Goal: Task Accomplishment & Management: Complete application form

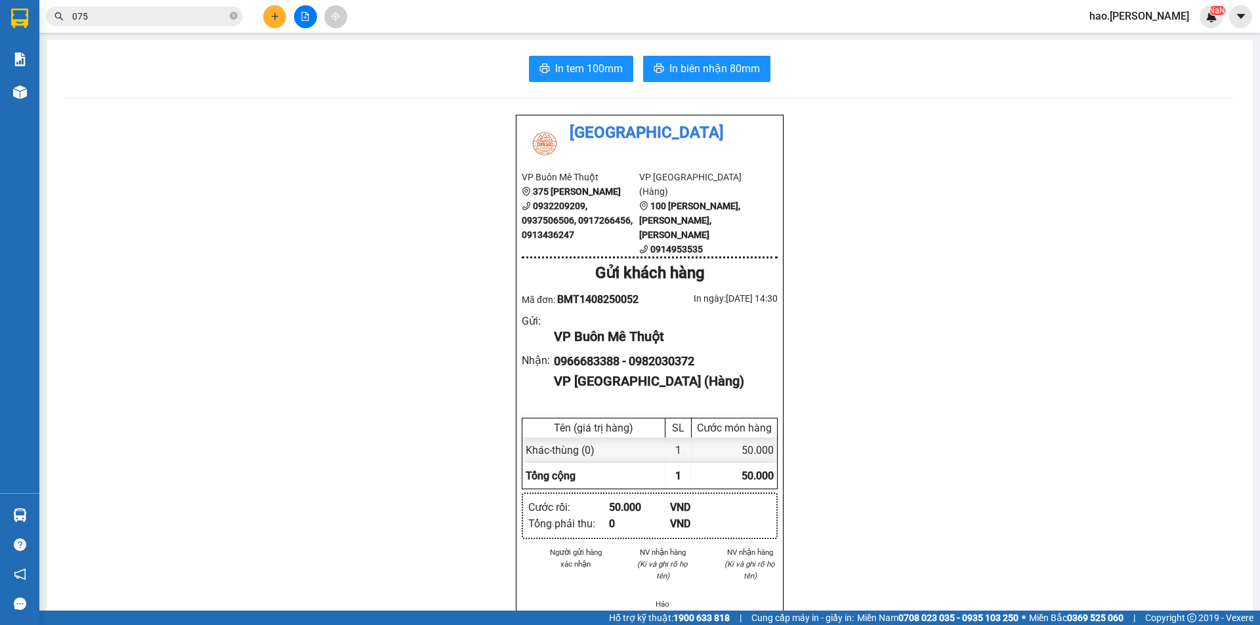
click at [121, 20] on input "075" at bounding box center [149, 16] width 155 height 14
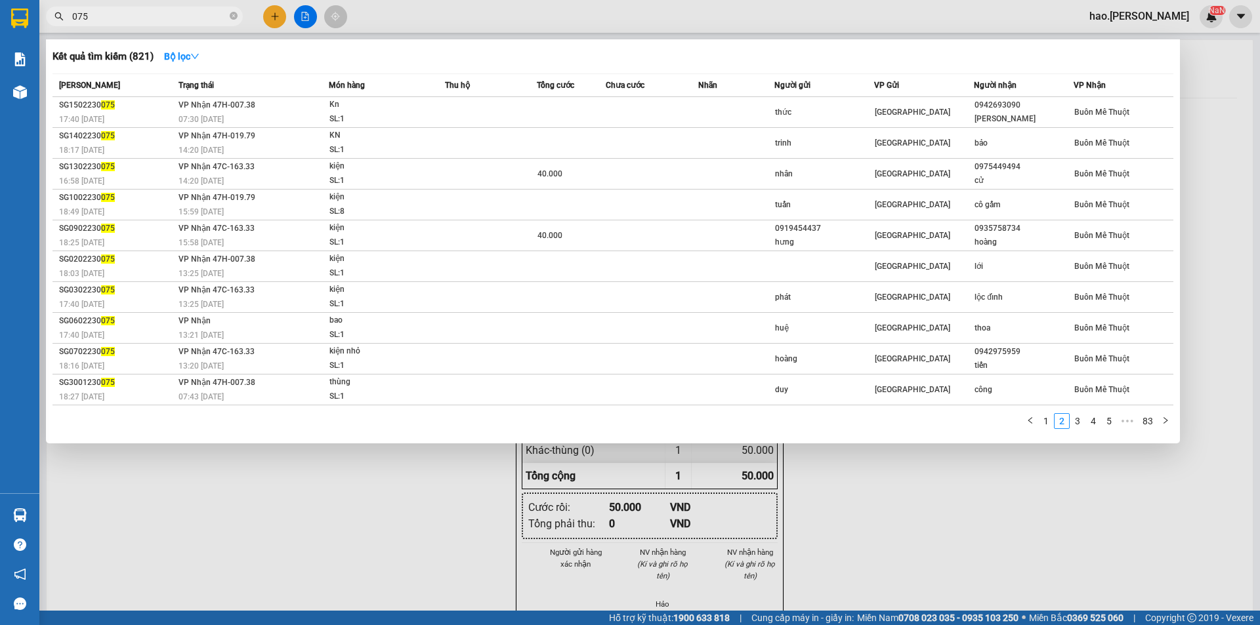
click at [121, 20] on input "075" at bounding box center [149, 16] width 155 height 14
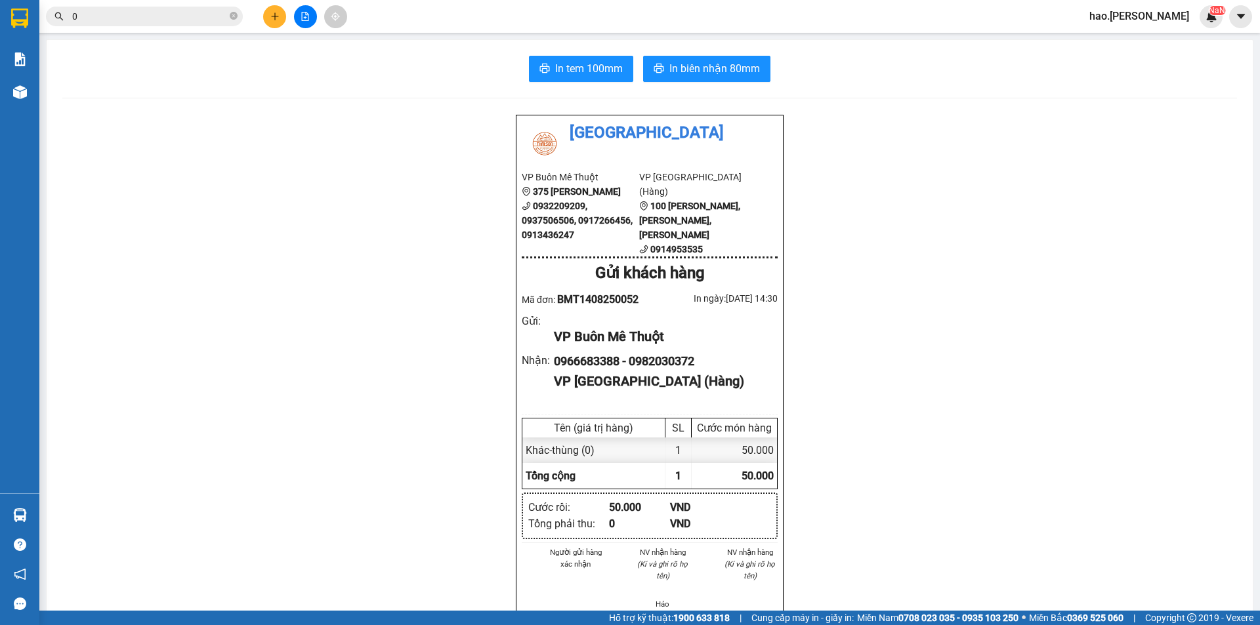
click at [171, 12] on input "0" at bounding box center [149, 16] width 155 height 14
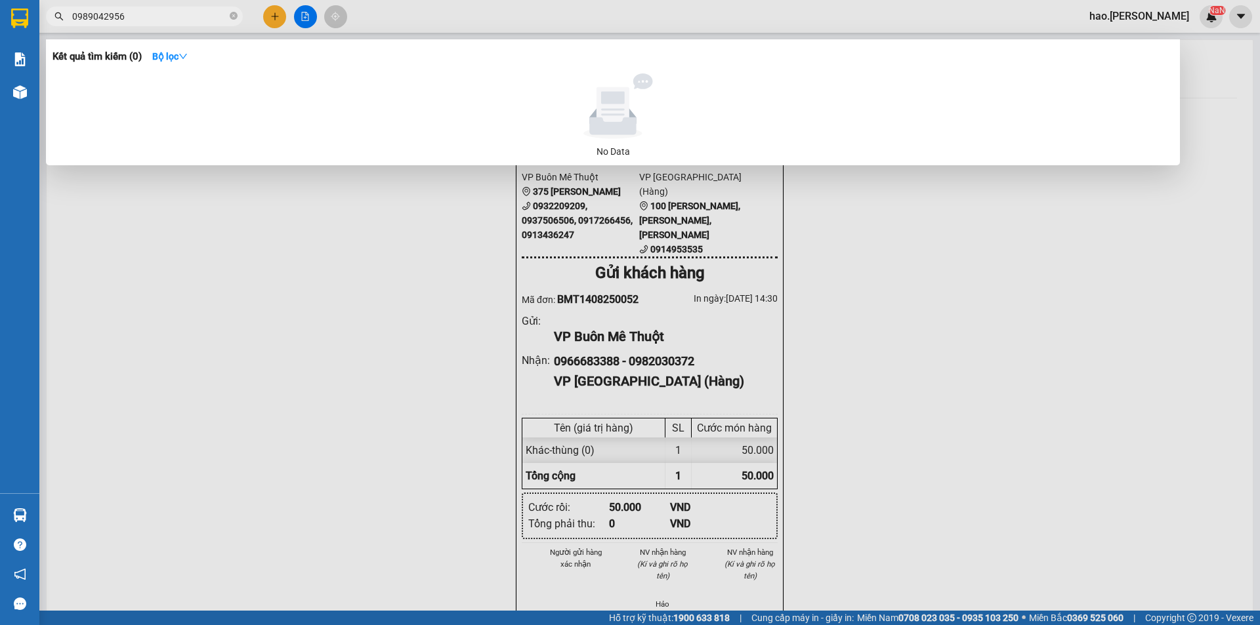
click at [404, 9] on div at bounding box center [630, 312] width 1260 height 625
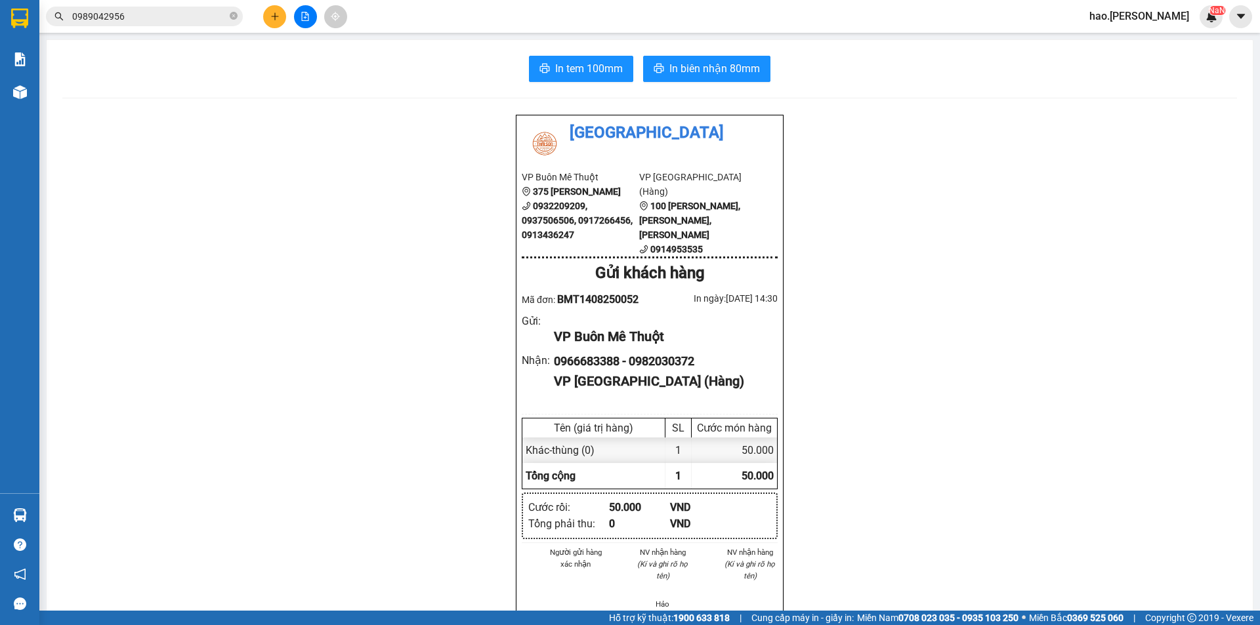
click at [151, 16] on input "0989042956" at bounding box center [149, 16] width 155 height 14
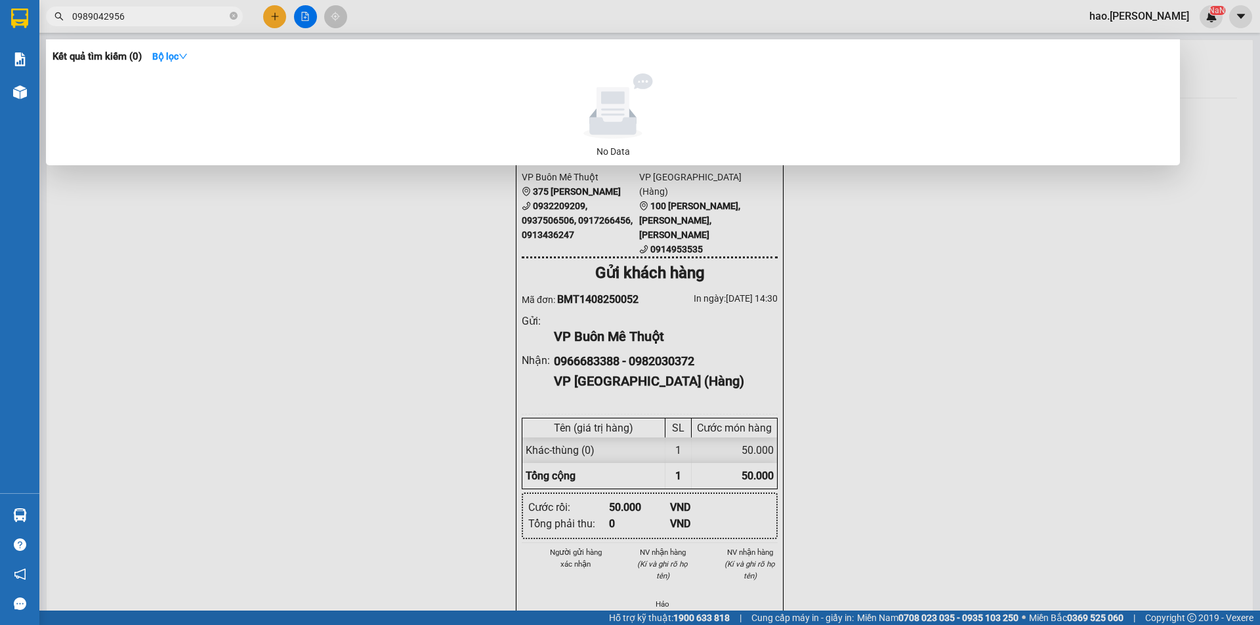
click at [194, 12] on input "0989042956" at bounding box center [149, 16] width 155 height 14
click at [384, 10] on div at bounding box center [630, 312] width 1260 height 625
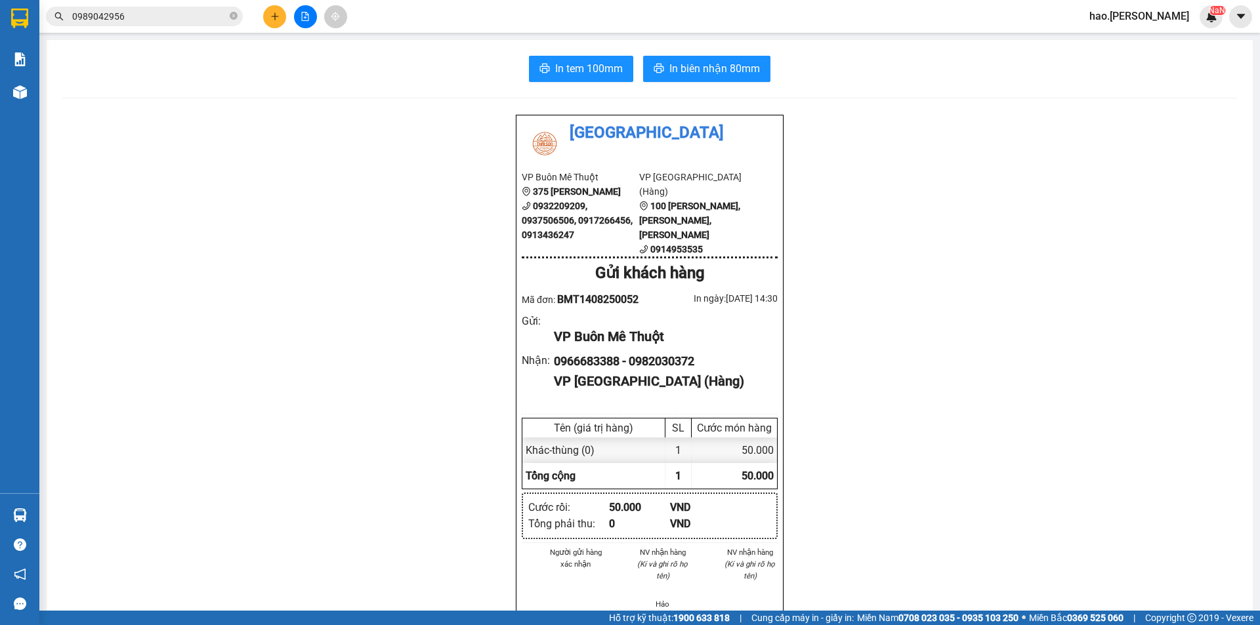
click at [178, 5] on div "Kết quả tìm kiếm ( 0 ) Bộ lọc No Data 0989042956" at bounding box center [128, 16] width 256 height 23
click at [176, 10] on input "0989042956" at bounding box center [149, 16] width 155 height 14
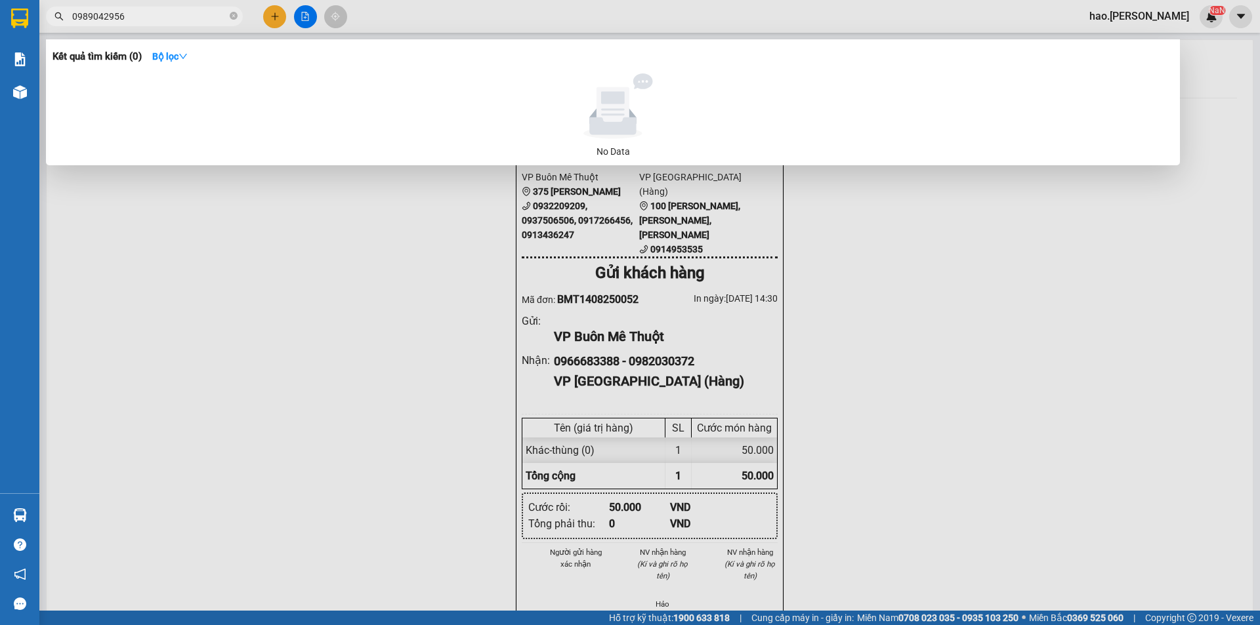
click at [175, 16] on input "0989042956" at bounding box center [149, 16] width 155 height 14
click at [522, 15] on div at bounding box center [630, 312] width 1260 height 625
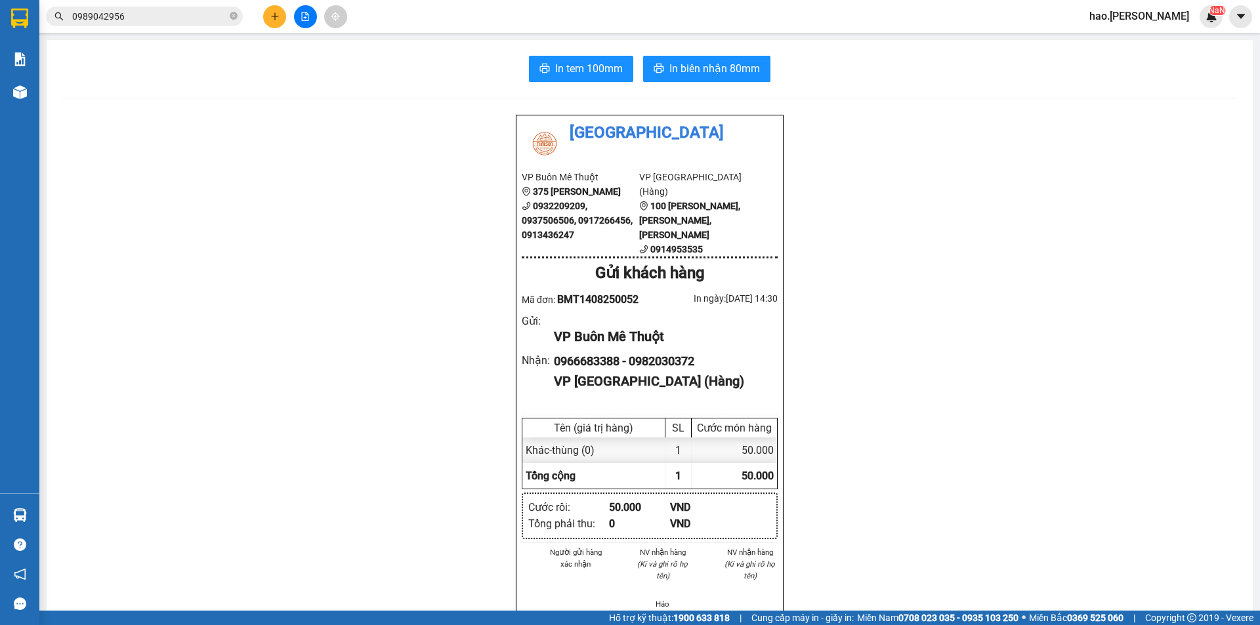
click at [171, 20] on input "0989042956" at bounding box center [149, 16] width 155 height 14
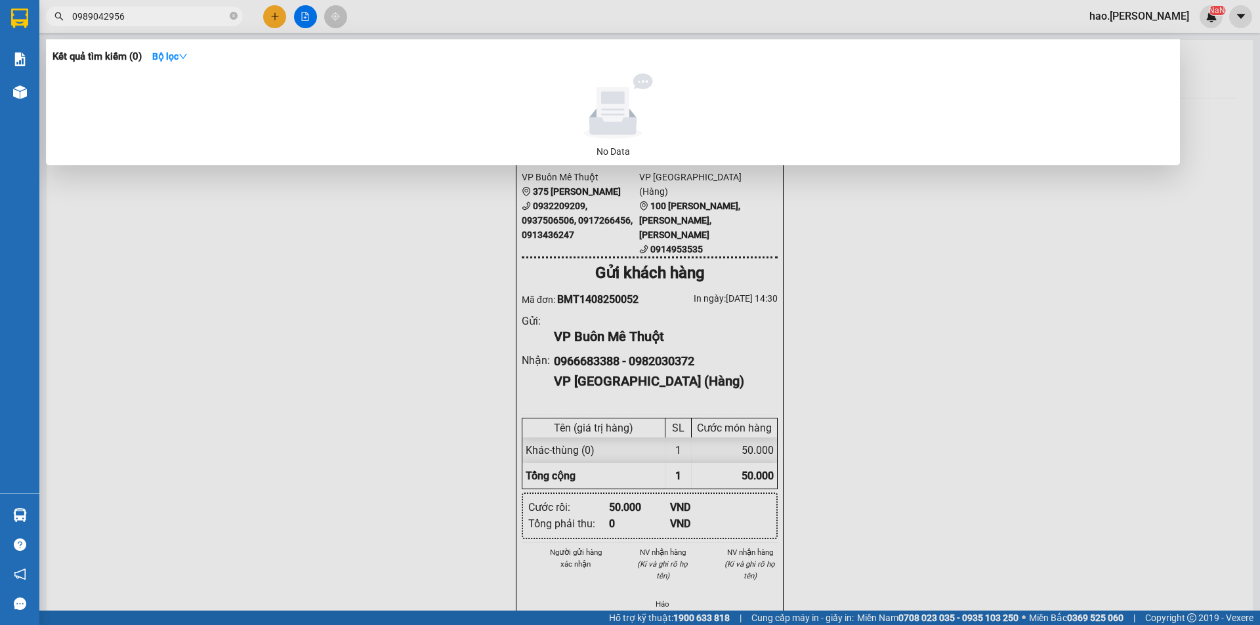
click at [171, 20] on input "0989042956" at bounding box center [149, 16] width 155 height 14
type input "6"
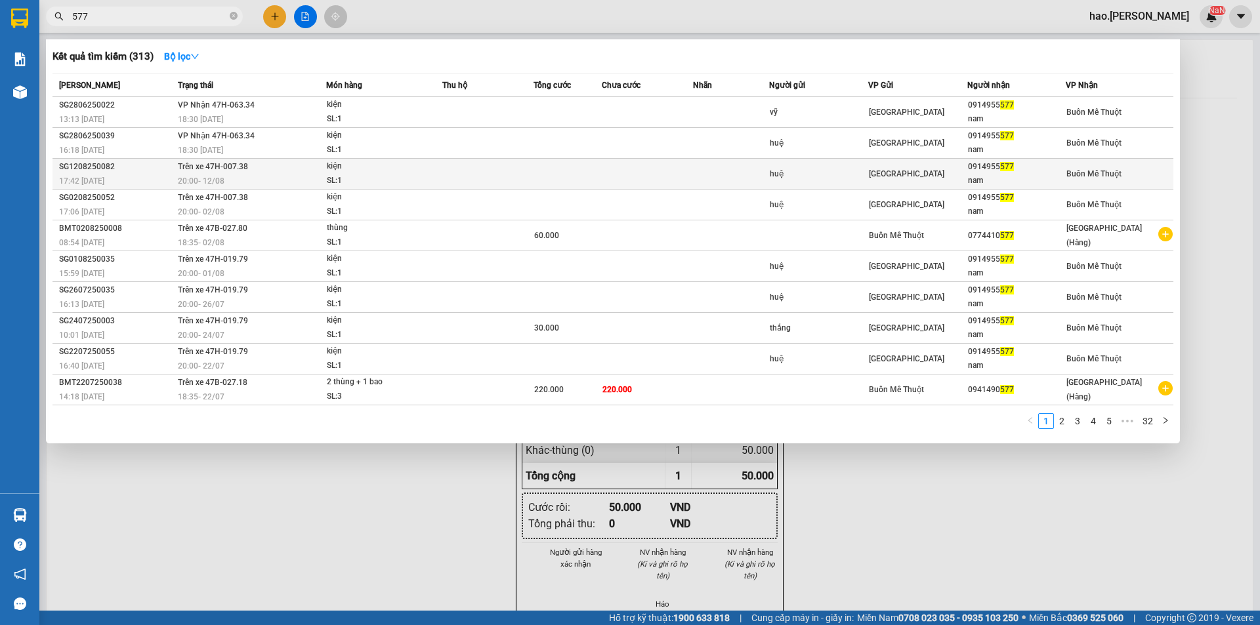
type input "577"
click at [627, 176] on td at bounding box center [647, 174] width 91 height 31
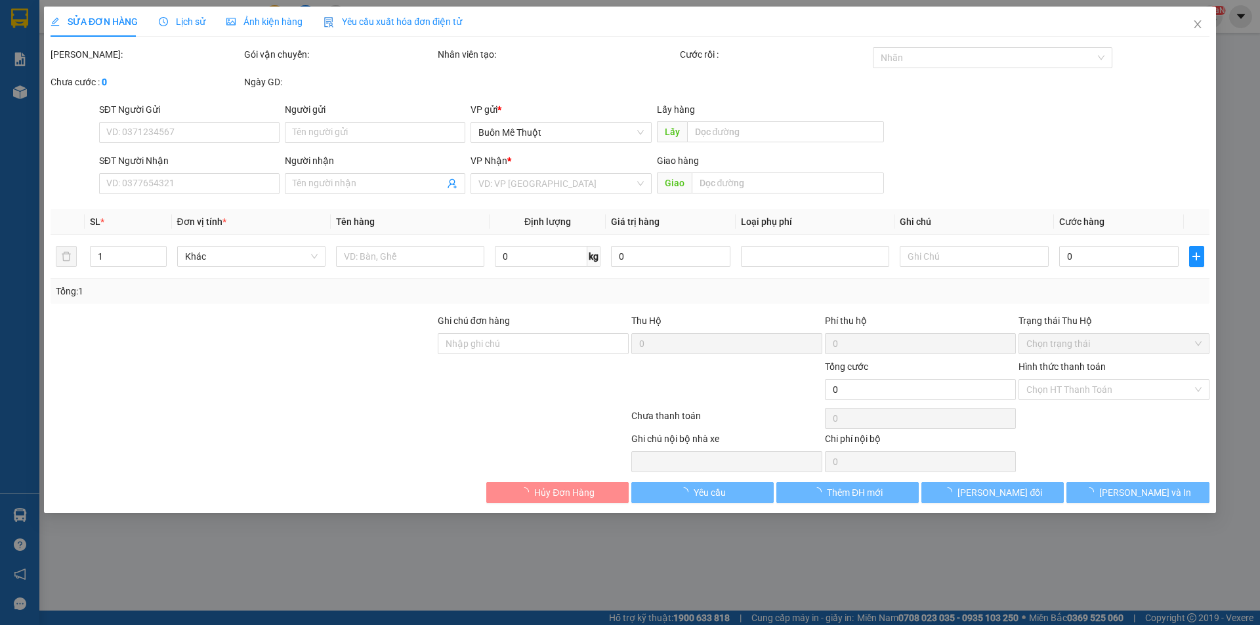
type input "huệ"
type input "0914955577"
type input "nam"
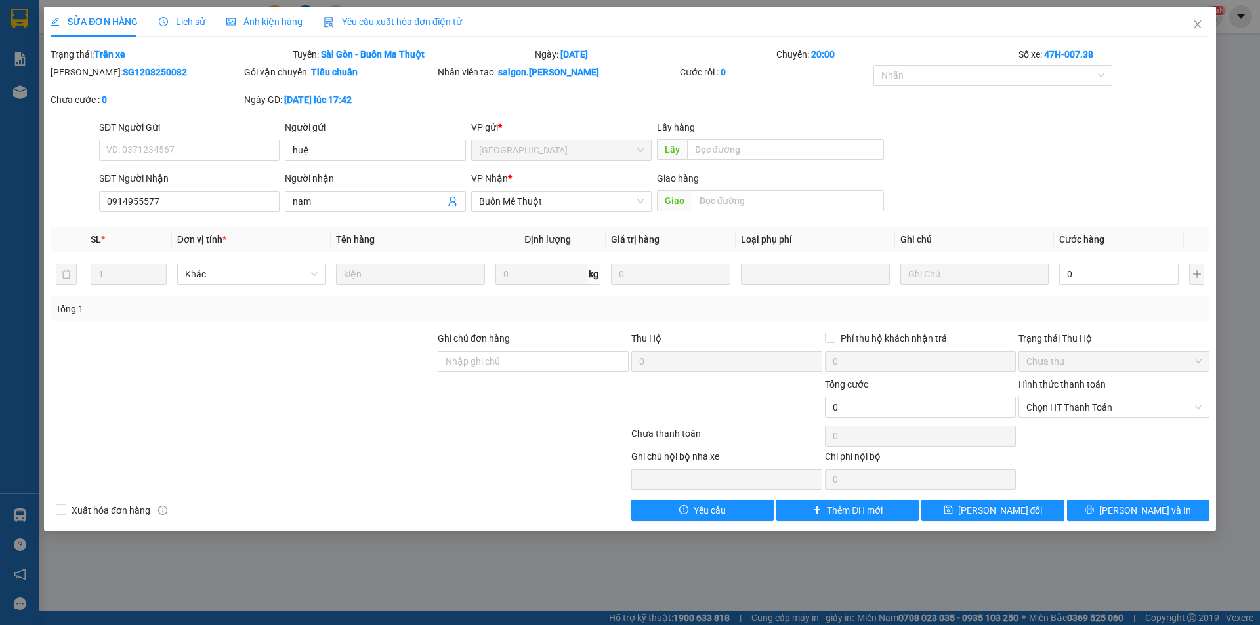
click at [276, 19] on span "Ảnh kiện hàng" at bounding box center [264, 21] width 76 height 10
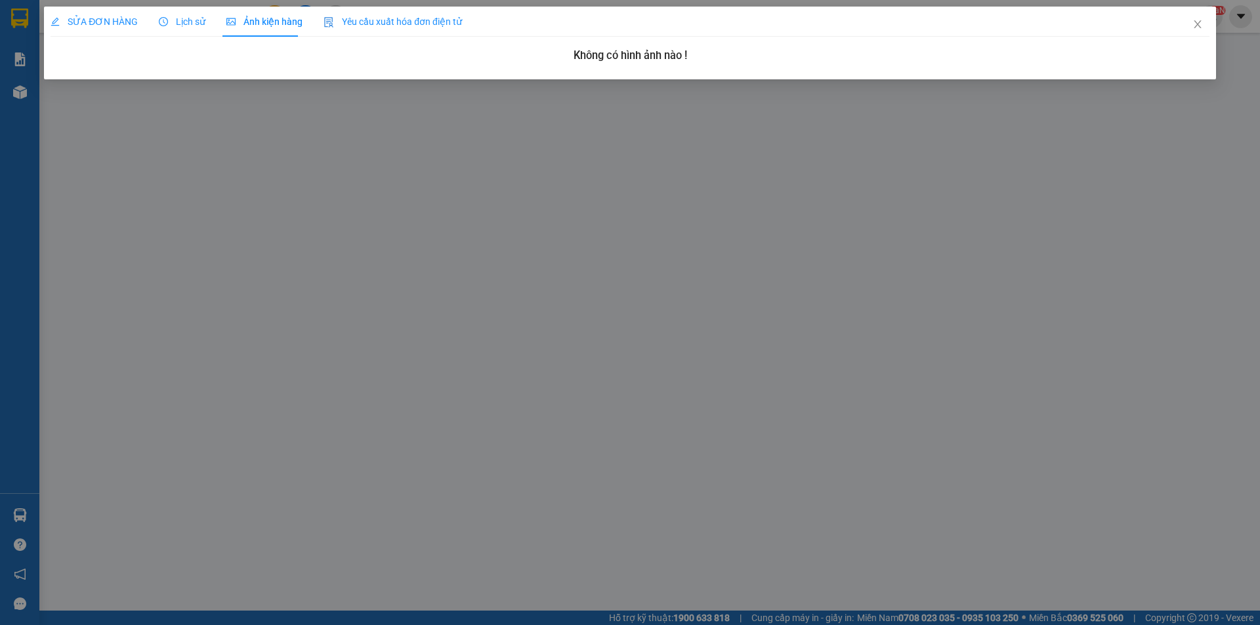
click at [124, 23] on span "SỬA ĐƠN HÀNG" at bounding box center [94, 21] width 87 height 10
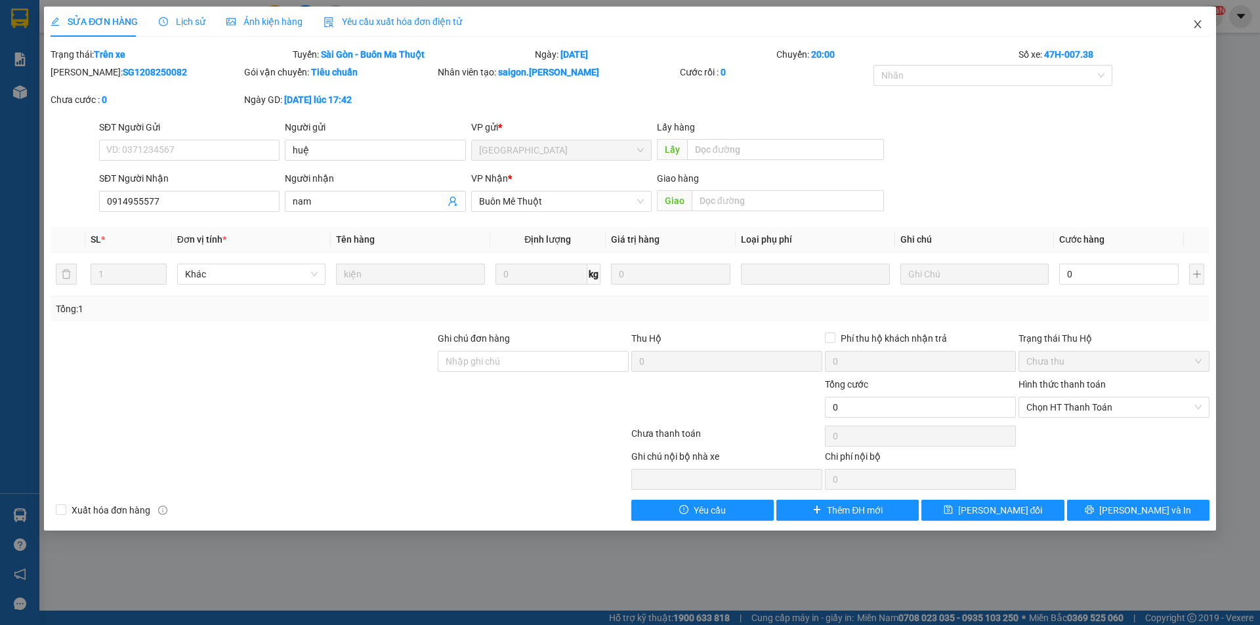
click at [1194, 27] on icon "close" at bounding box center [1197, 24] width 10 height 10
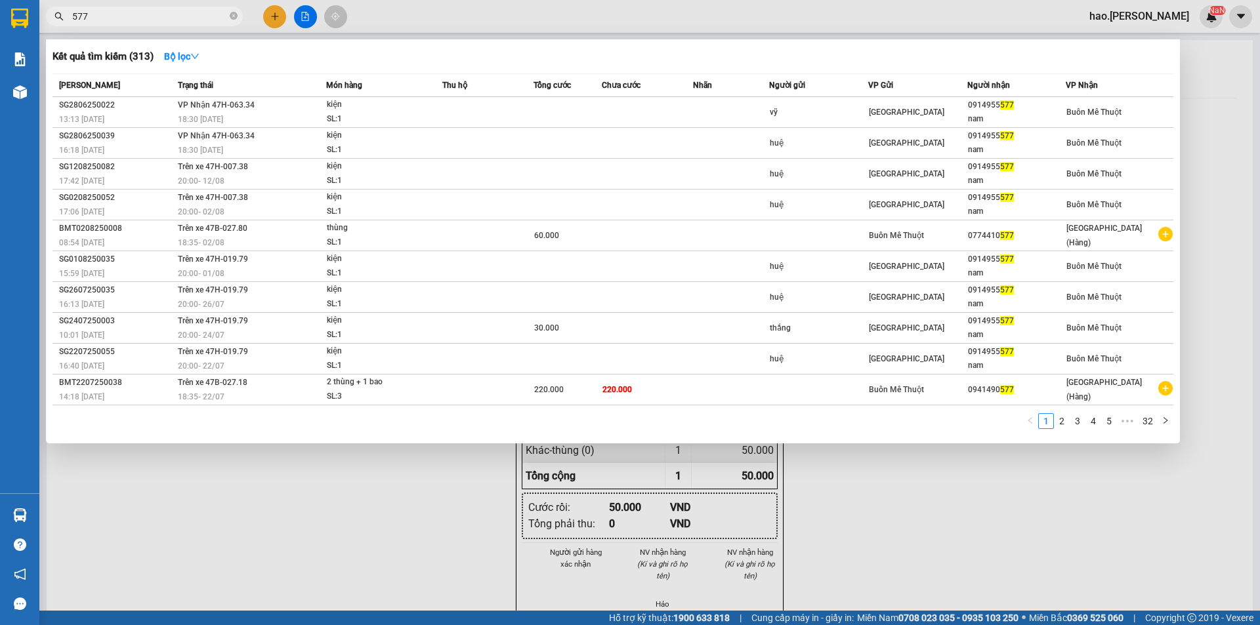
click at [200, 14] on input "577" at bounding box center [149, 16] width 155 height 14
click at [384, 15] on div at bounding box center [630, 312] width 1260 height 625
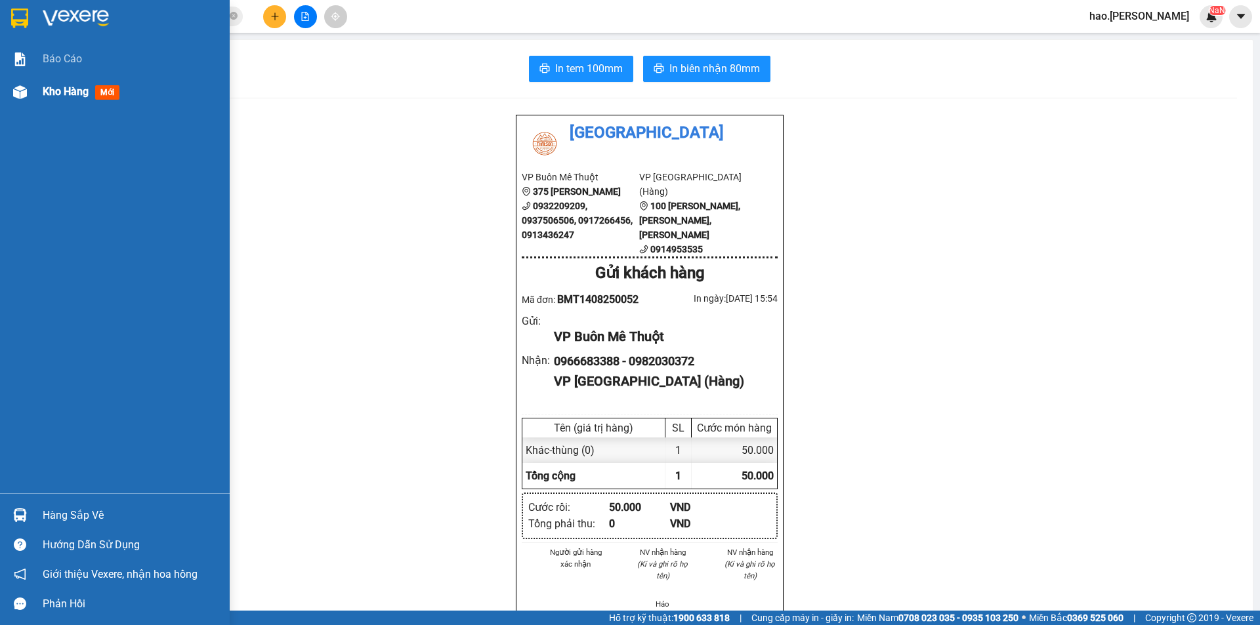
click at [52, 98] on span "Kho hàng" at bounding box center [66, 91] width 46 height 12
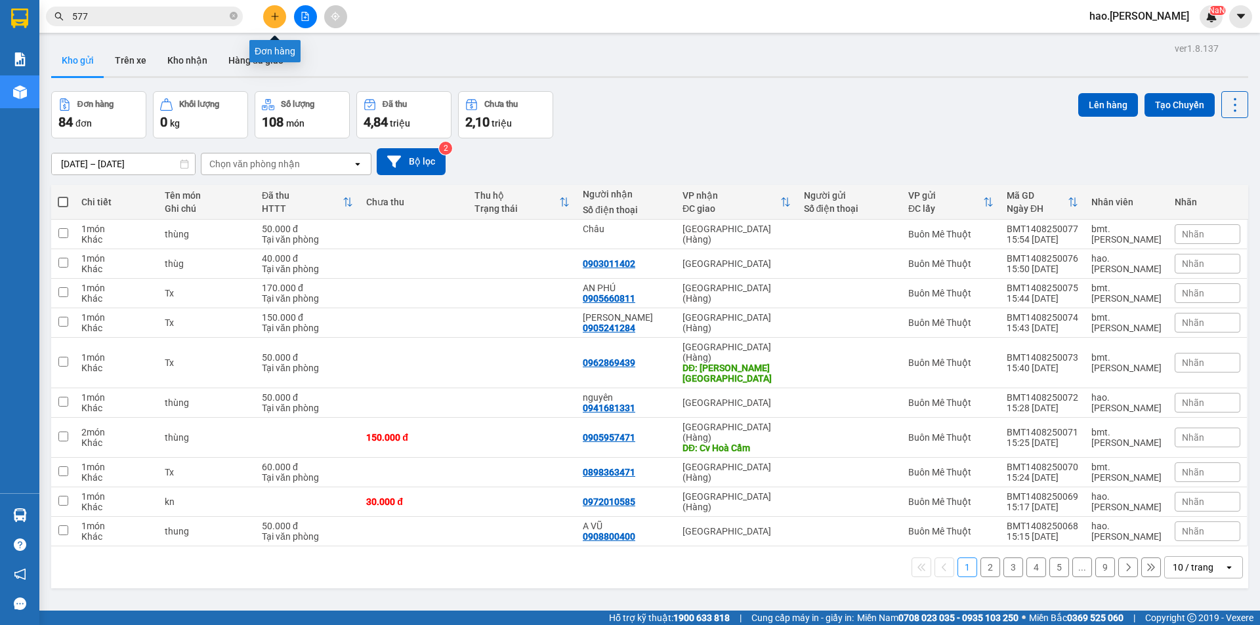
click at [274, 14] on icon "plus" at bounding box center [274, 16] width 9 height 9
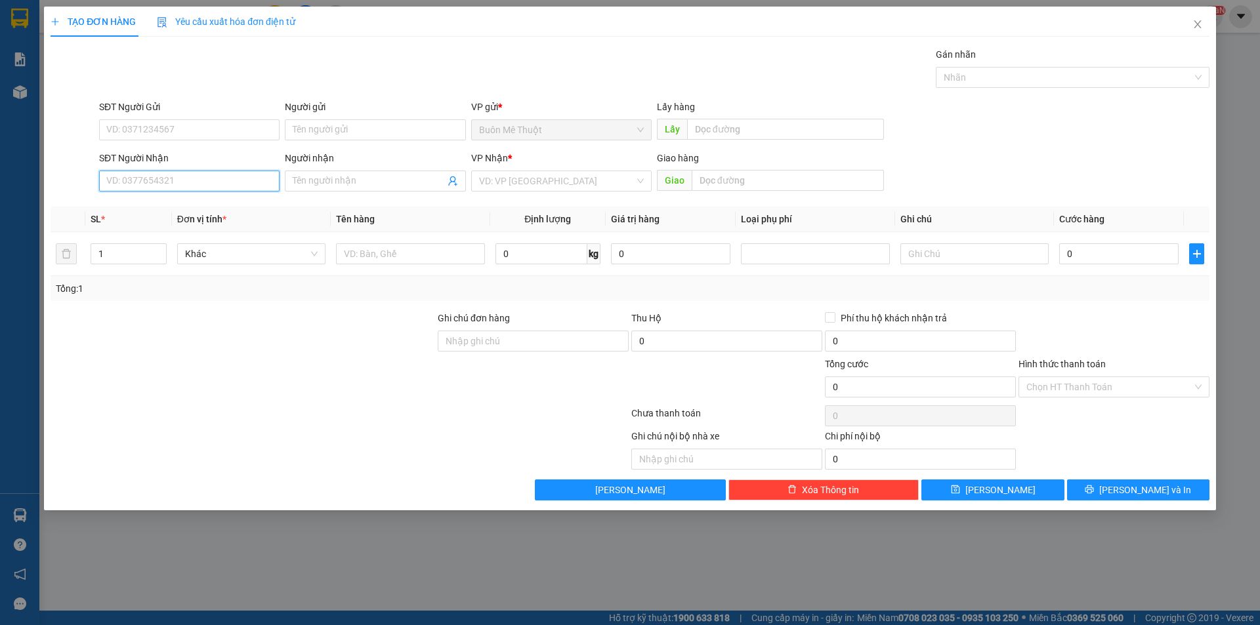
click at [192, 175] on input "SĐT Người Nhận" at bounding box center [189, 181] width 180 height 21
click at [211, 199] on div "0836686558" at bounding box center [189, 207] width 180 height 21
type input "0836686558"
type input "100.000"
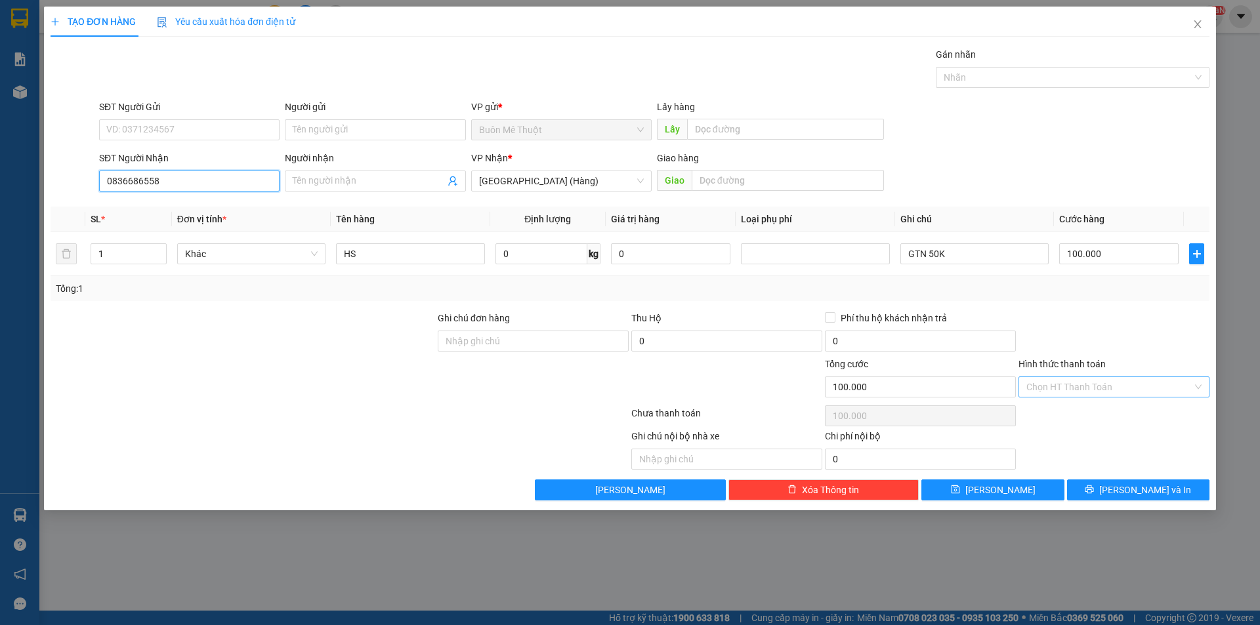
type input "0836686558"
click at [1130, 391] on input "Hình thức thanh toán" at bounding box center [1109, 387] width 166 height 20
click at [1096, 413] on div "Tại văn phòng" at bounding box center [1113, 413] width 175 height 14
type input "0"
click at [1102, 501] on div "TẠO ĐƠN HÀNG Yêu cầu xuất hóa đơn điện tử Transit Pickup Surcharge Ids Transit …" at bounding box center [630, 259] width 1172 height 504
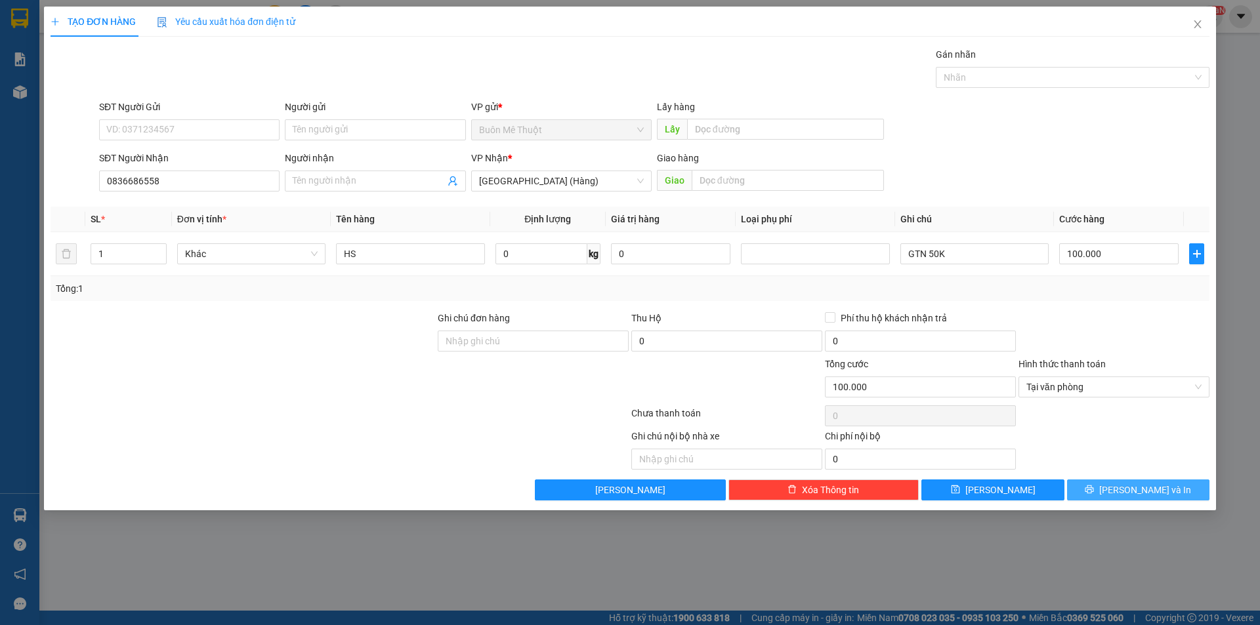
click at [1103, 491] on button "[PERSON_NAME] và In" at bounding box center [1138, 490] width 142 height 21
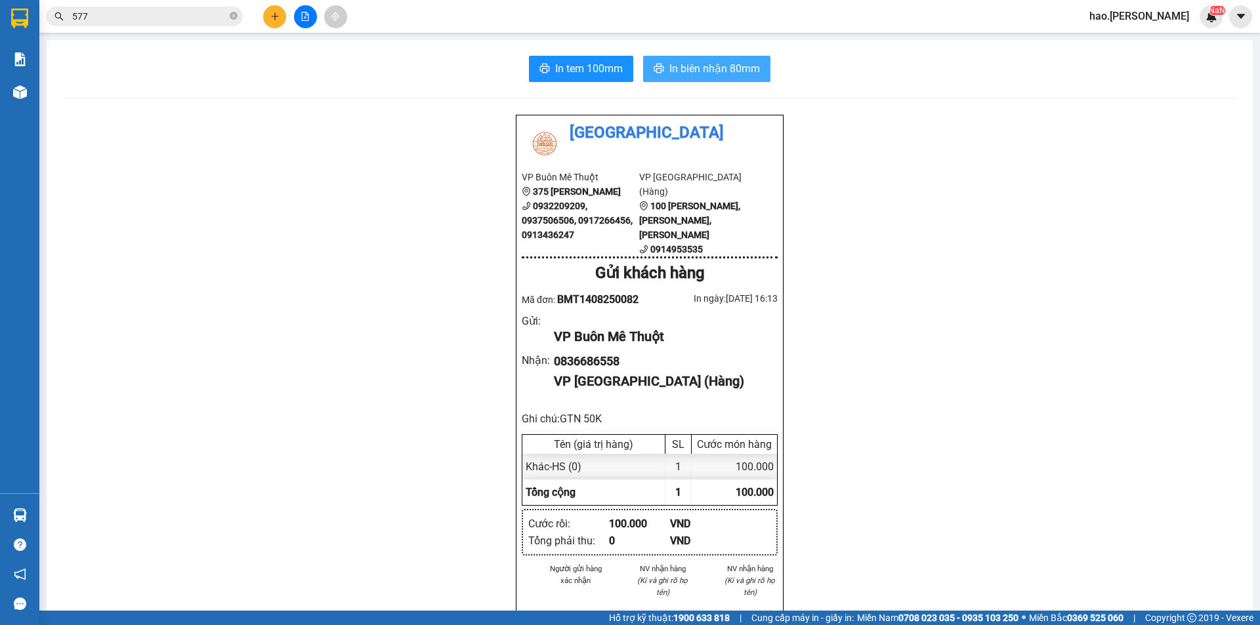
drag, startPoint x: 729, startPoint y: 75, endPoint x: 752, endPoint y: 121, distance: 51.6
click at [729, 75] on span "In biên nhận 80mm" at bounding box center [714, 68] width 91 height 16
click at [174, 22] on input "577" at bounding box center [149, 16] width 155 height 14
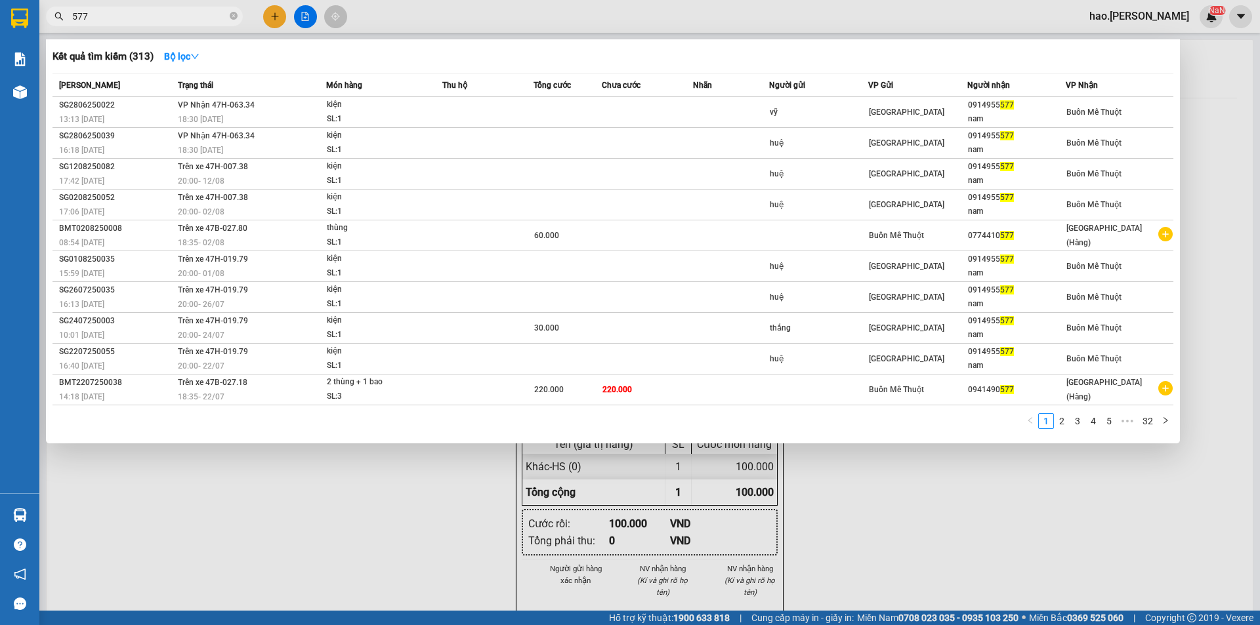
click at [182, 16] on input "577" at bounding box center [149, 16] width 155 height 14
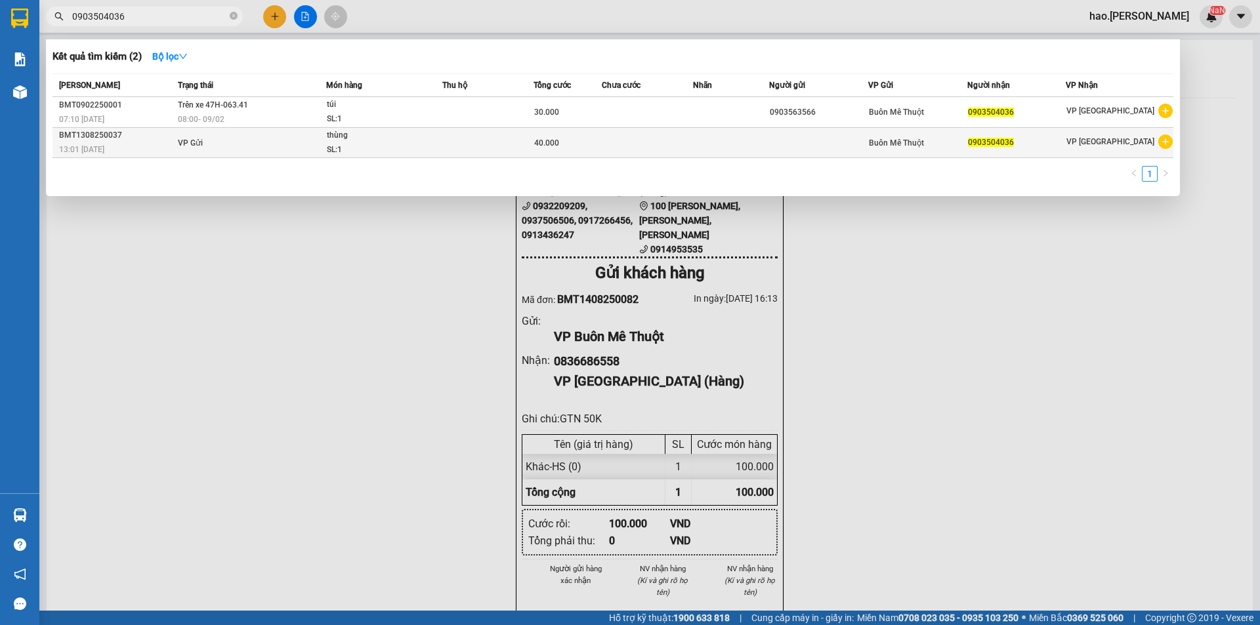
type input "0903504036"
click at [304, 145] on td "VP Gửi" at bounding box center [251, 143] width 152 height 30
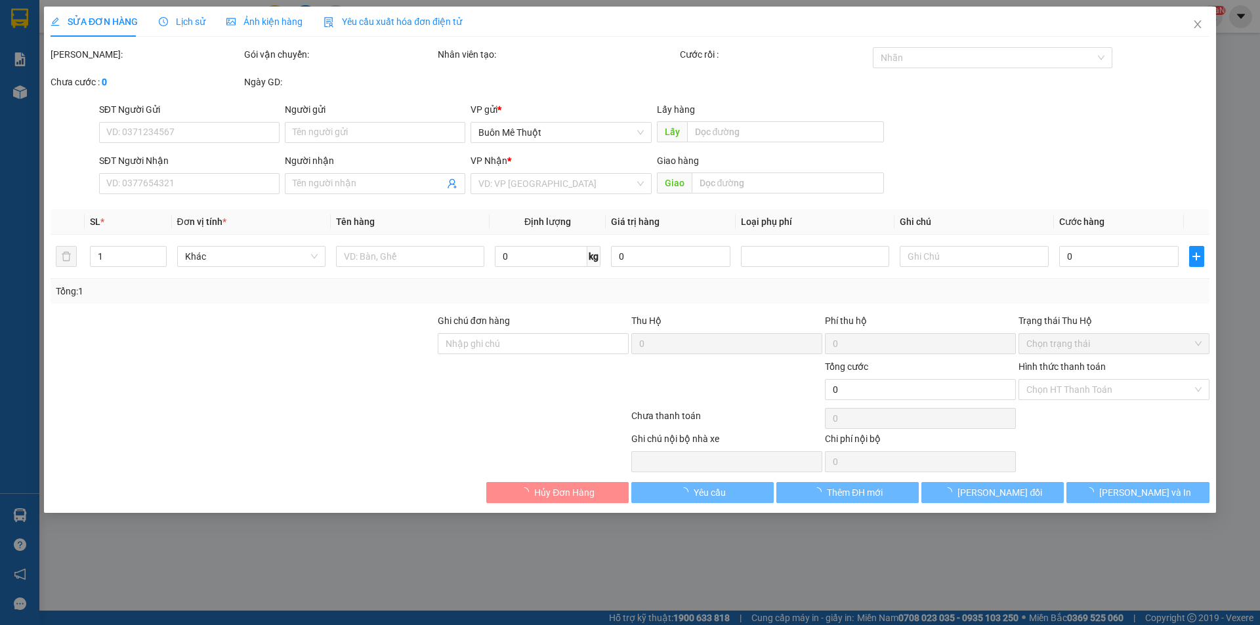
type input "0903504036"
type input "40.000"
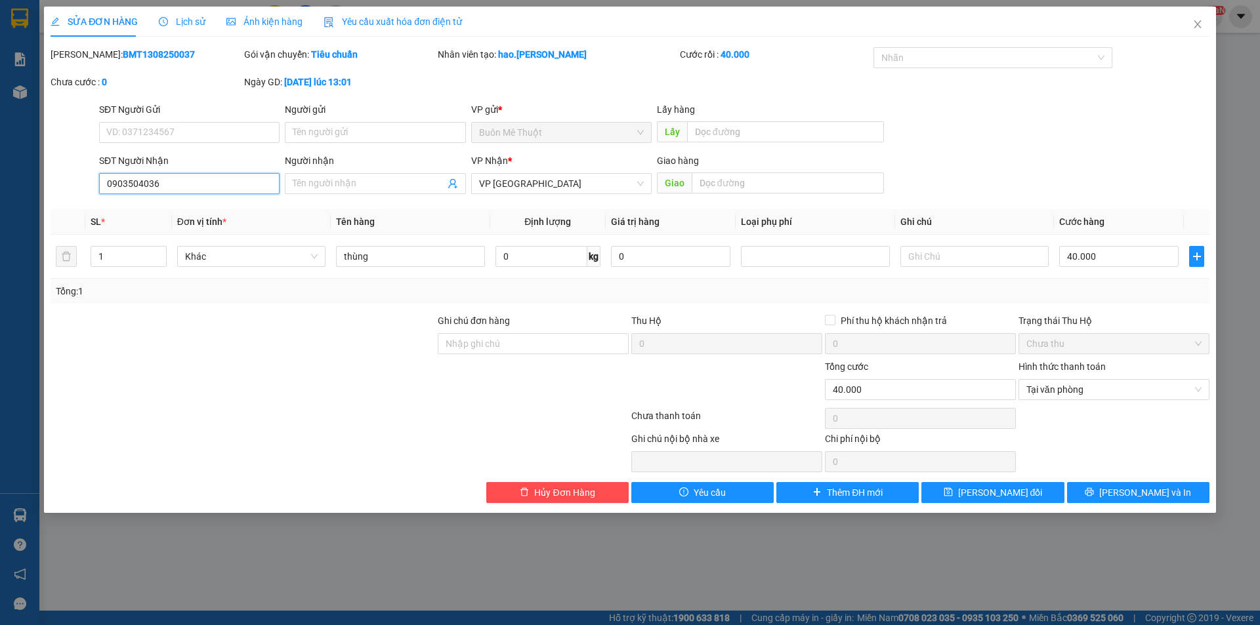
click at [216, 186] on input "0903504036" at bounding box center [189, 183] width 180 height 21
click at [455, 257] on input "thùng" at bounding box center [410, 256] width 148 height 21
click at [352, 81] on b "13-08-2025 lúc 13:01" at bounding box center [318, 82] width 68 height 10
click at [526, 65] on div "Nhân viên tạo: hao.thaison" at bounding box center [557, 61] width 242 height 28
click at [420, 85] on div "Ngày GD: 13-08-2025 lúc 13:01" at bounding box center [339, 82] width 191 height 14
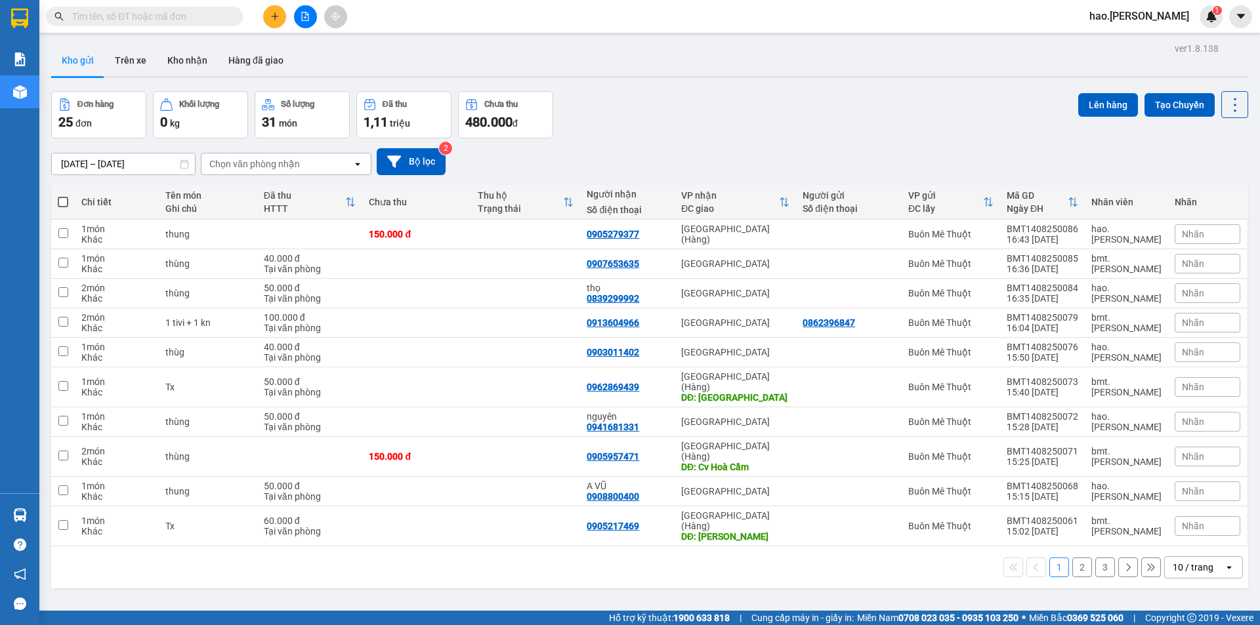
click at [274, 18] on icon "plus" at bounding box center [274, 16] width 9 height 9
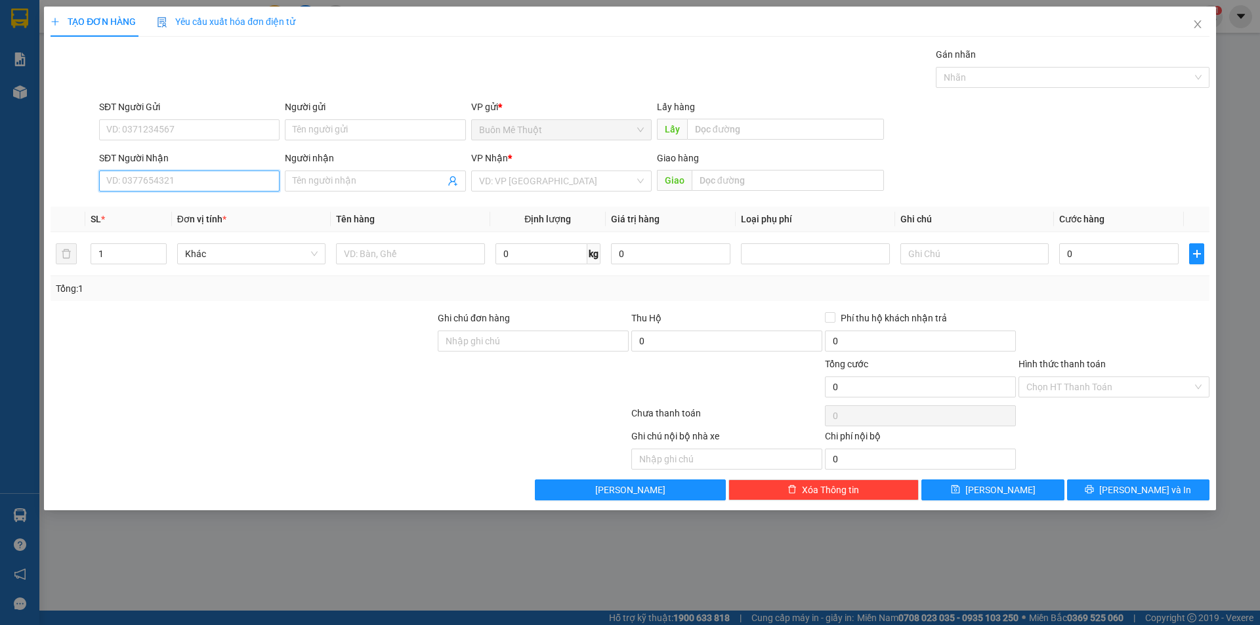
click at [190, 175] on input "SĐT Người Nhận" at bounding box center [189, 181] width 180 height 21
paste input "0903589249"
click at [199, 180] on input "0903589249" at bounding box center [189, 181] width 180 height 21
type input "0903589249"
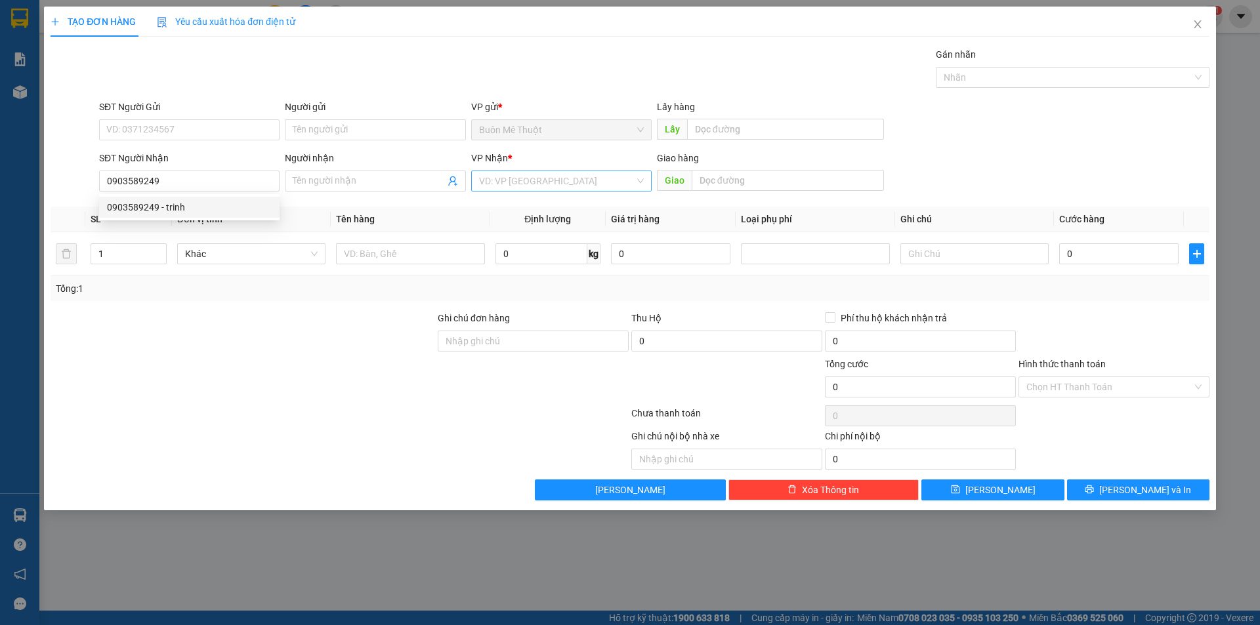
click at [525, 176] on input "search" at bounding box center [556, 181] width 155 height 20
type input "7"
type input "70"
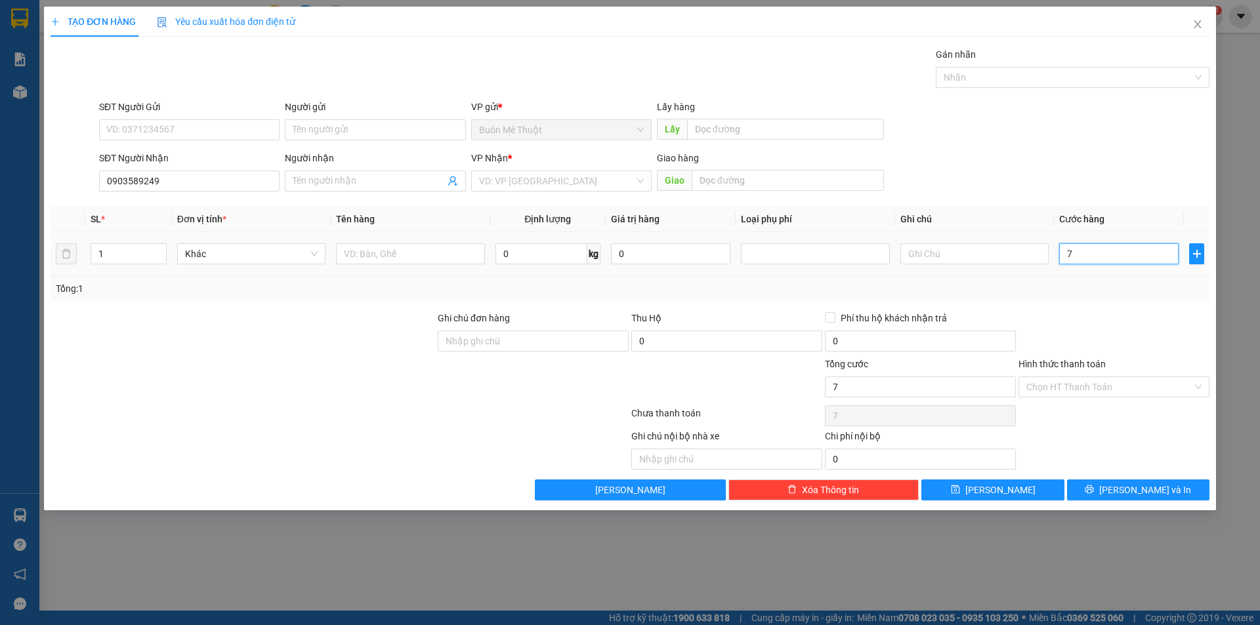
type input "70"
type input "70.000"
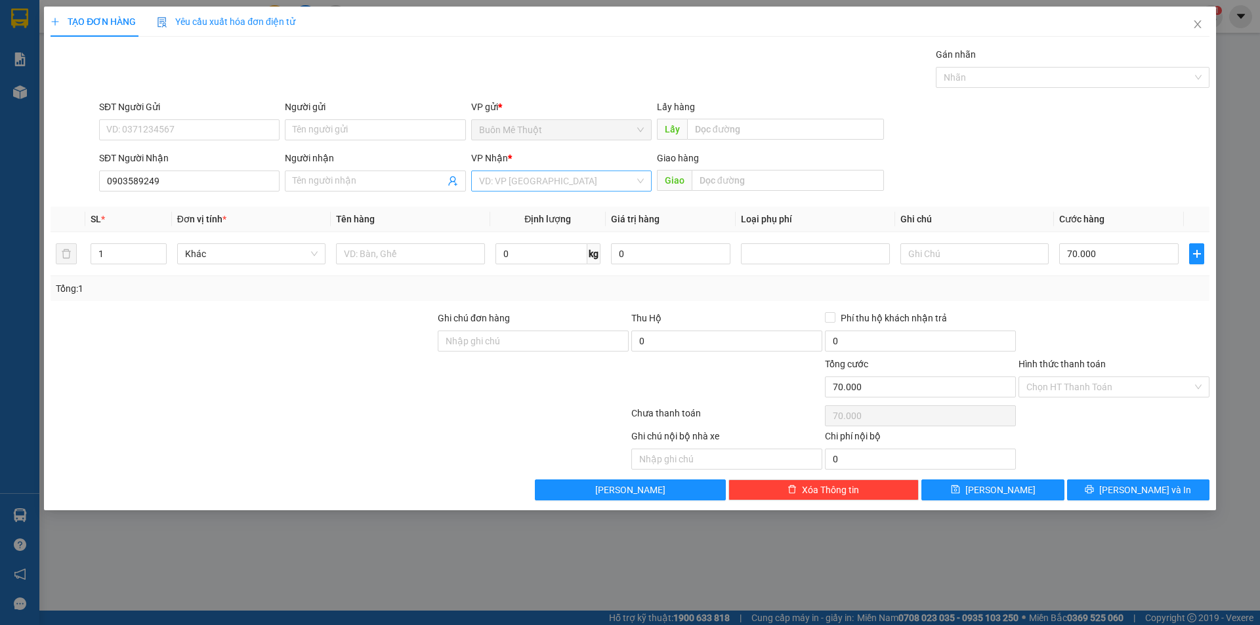
click at [540, 180] on input "search" at bounding box center [556, 181] width 155 height 20
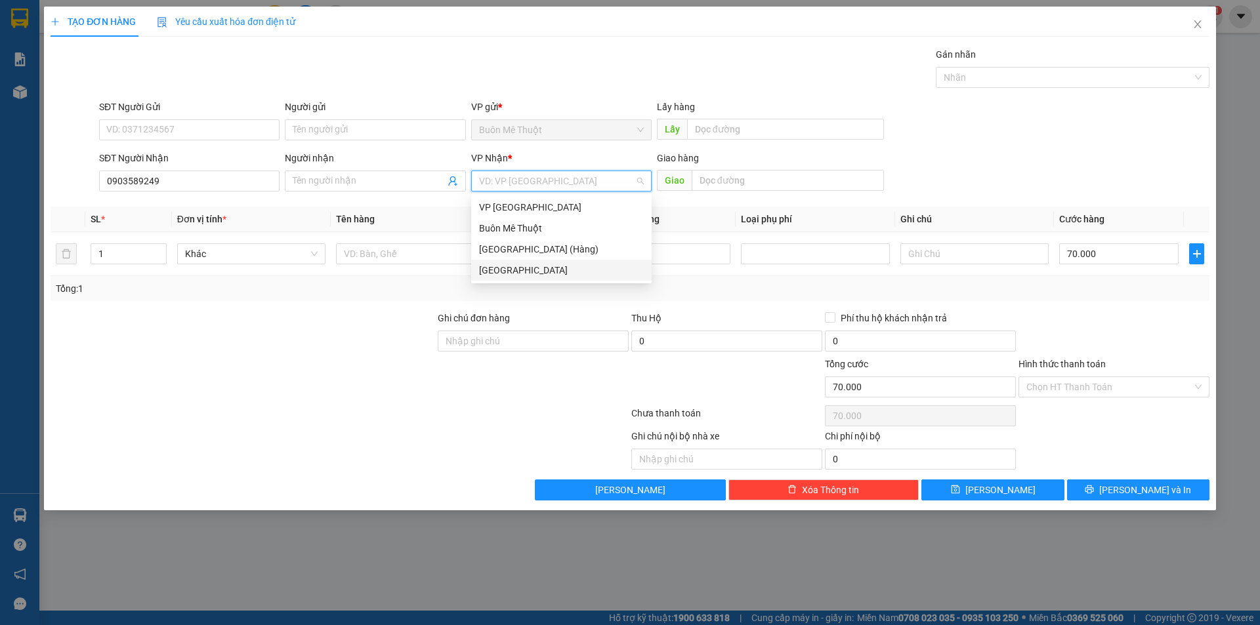
click at [520, 264] on div "[GEOGRAPHIC_DATA]" at bounding box center [561, 270] width 165 height 14
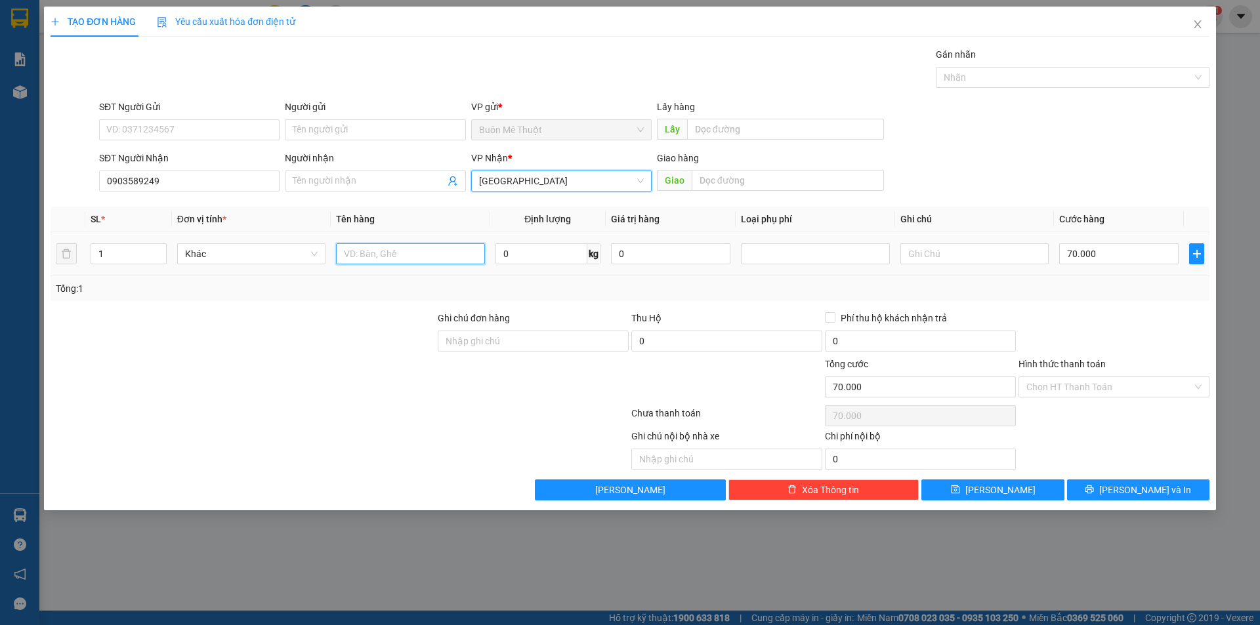
click at [449, 253] on input "text" at bounding box center [410, 253] width 148 height 21
type input "thùng"
click at [1070, 375] on div "Hình thức thanh toán" at bounding box center [1113, 367] width 191 height 20
click at [1071, 378] on input "Hình thức thanh toán" at bounding box center [1109, 387] width 166 height 20
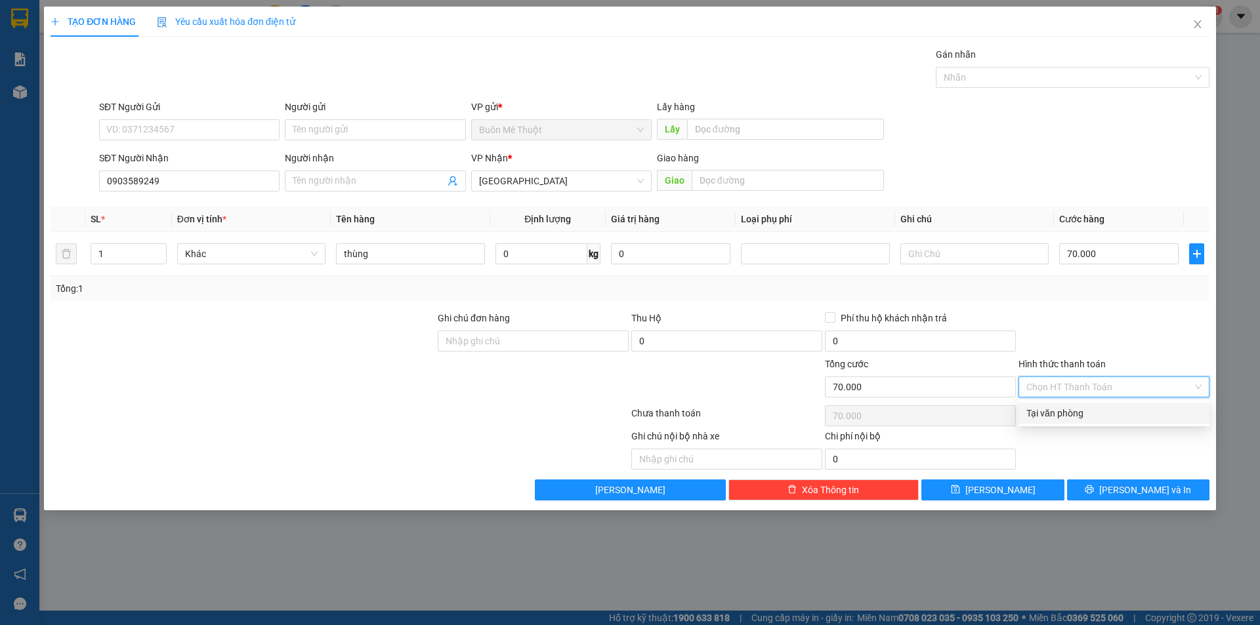
click at [1090, 346] on div at bounding box center [1114, 334] width 194 height 46
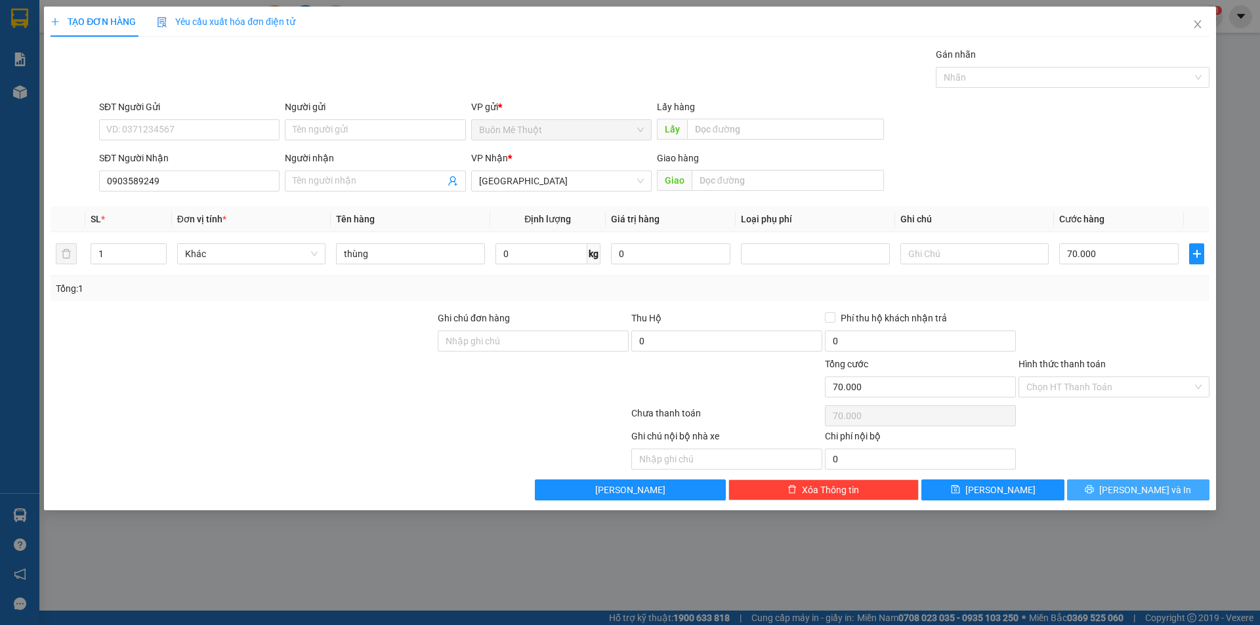
click at [1094, 486] on button "[PERSON_NAME] và In" at bounding box center [1138, 490] width 142 height 21
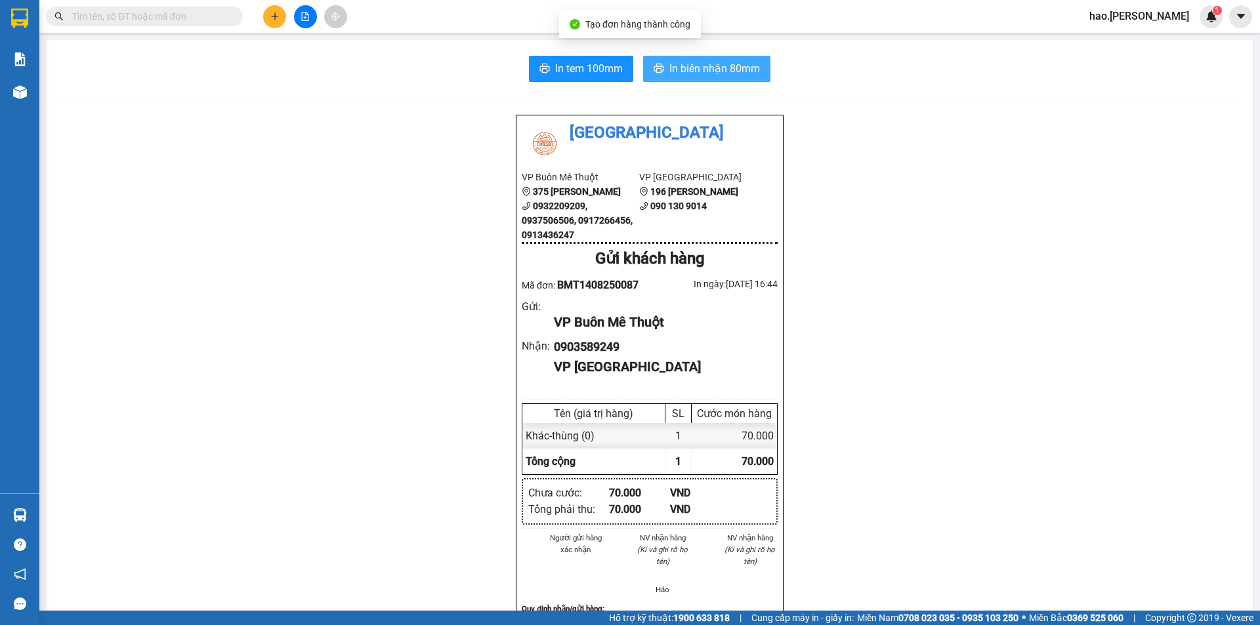
click at [707, 69] on span "In biên nhận 80mm" at bounding box center [714, 68] width 91 height 16
click at [415, 183] on div "Thái Sơn VP Buôn Mê Thuột 375 Hoàng Diệu 0932209209, 0937506506, 0917266456, 09…" at bounding box center [649, 603] width 1174 height 979
